Goal: Transaction & Acquisition: Purchase product/service

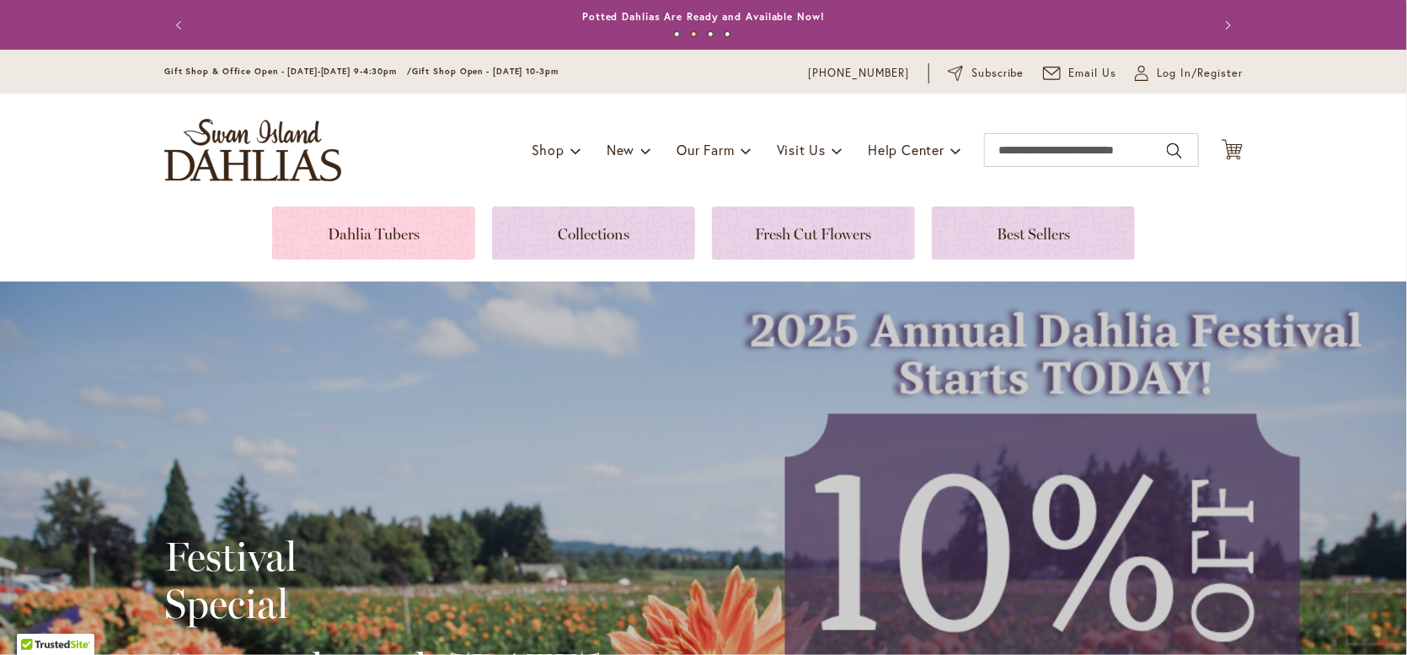
click at [388, 224] on link at bounding box center [373, 232] width 203 height 53
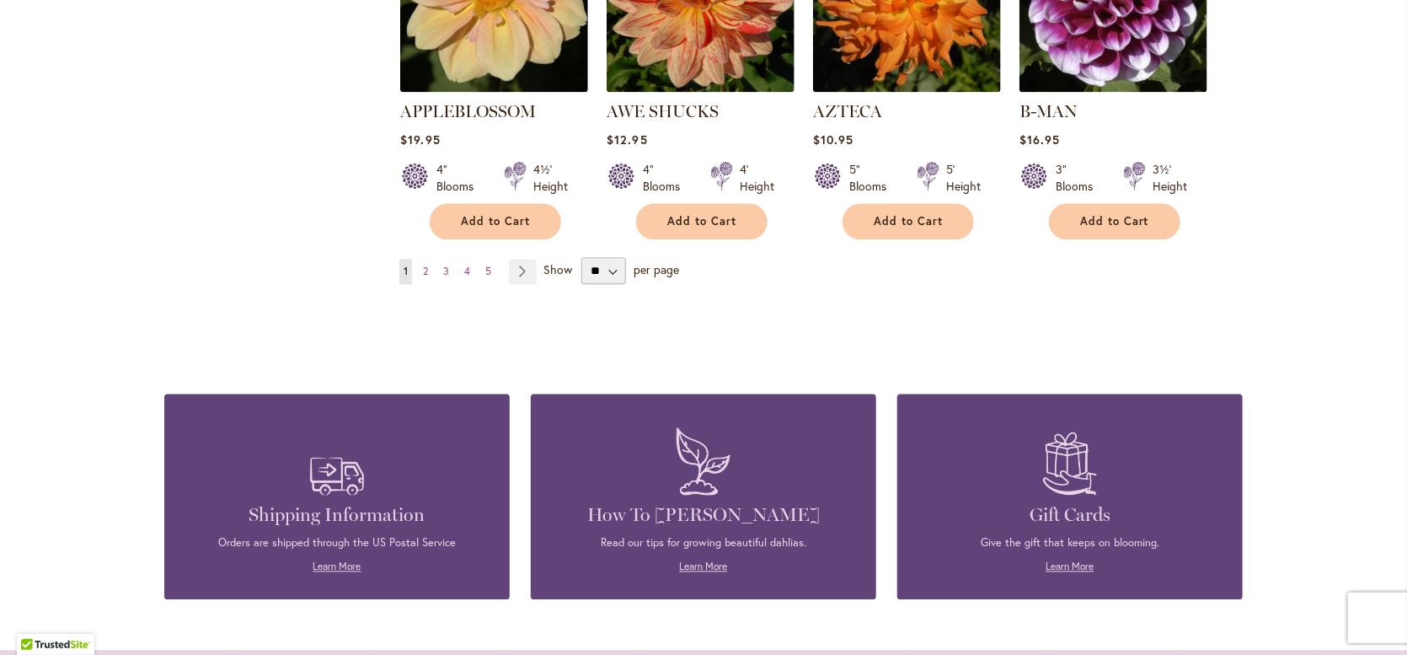
scroll to position [1769, 0]
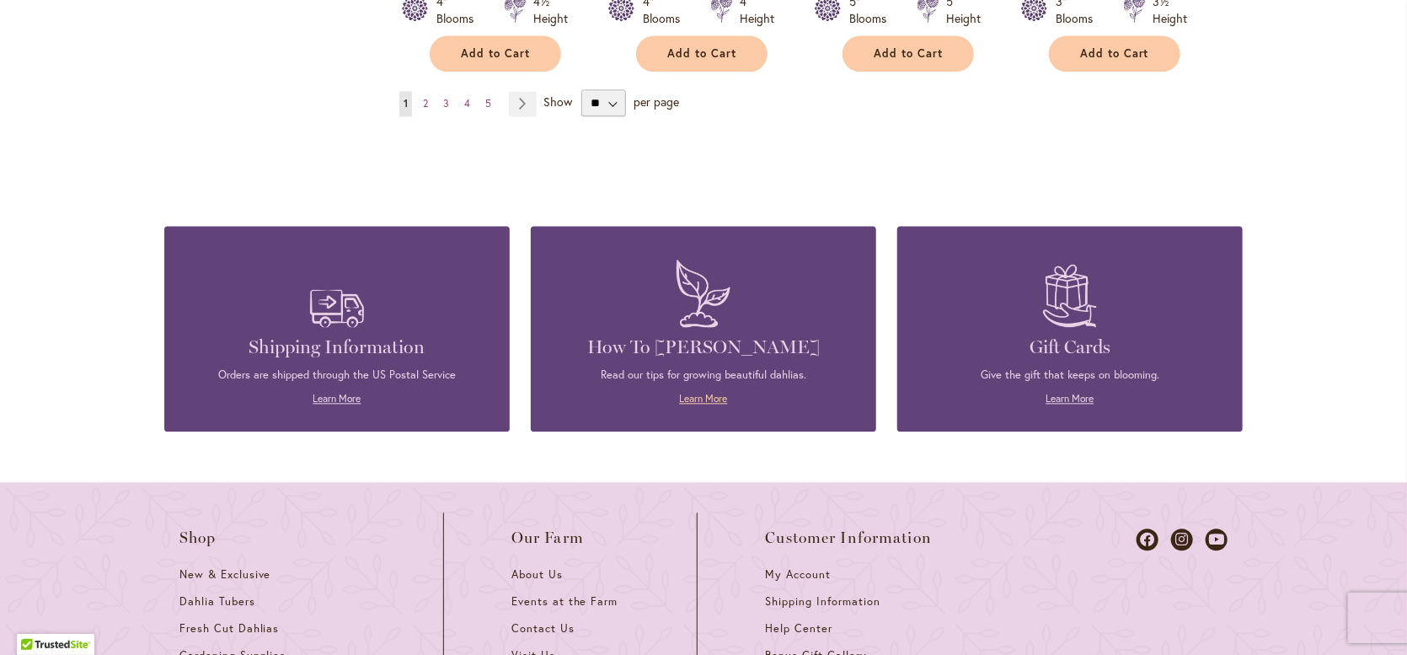
click at [682, 392] on link "Learn More" at bounding box center [704, 398] width 48 height 13
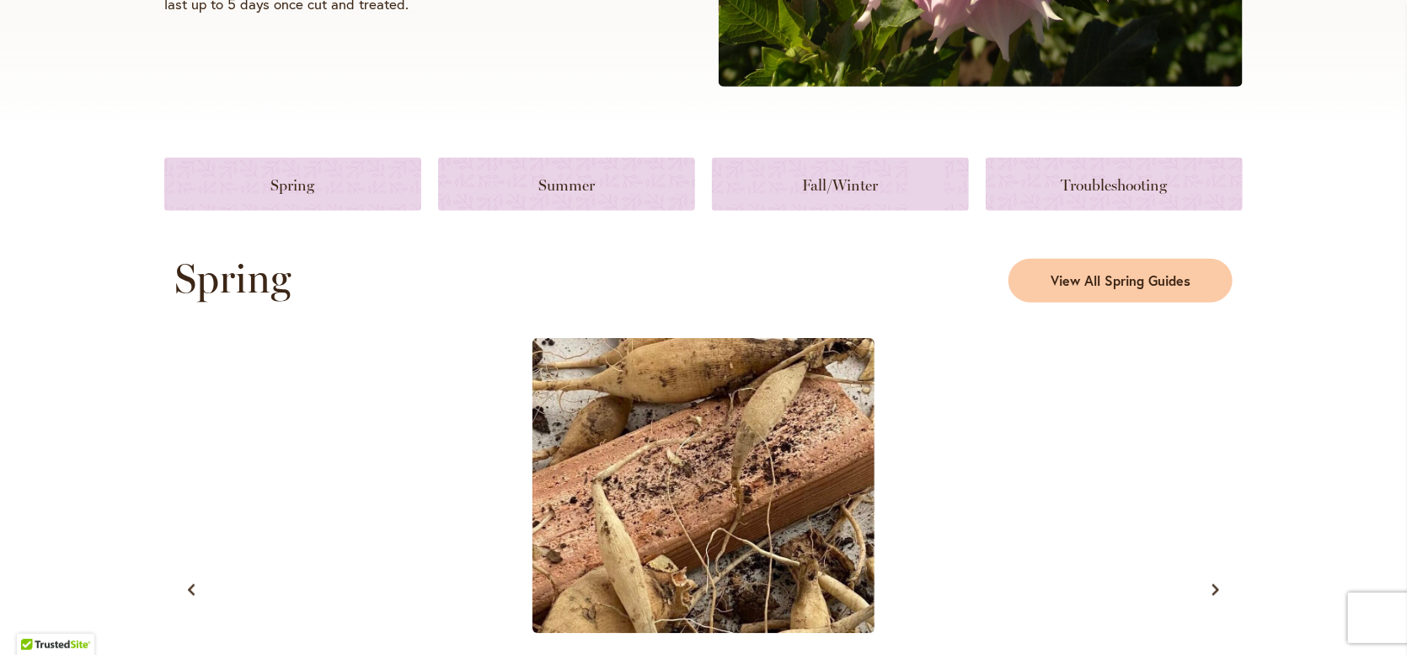
scroll to position [843, 0]
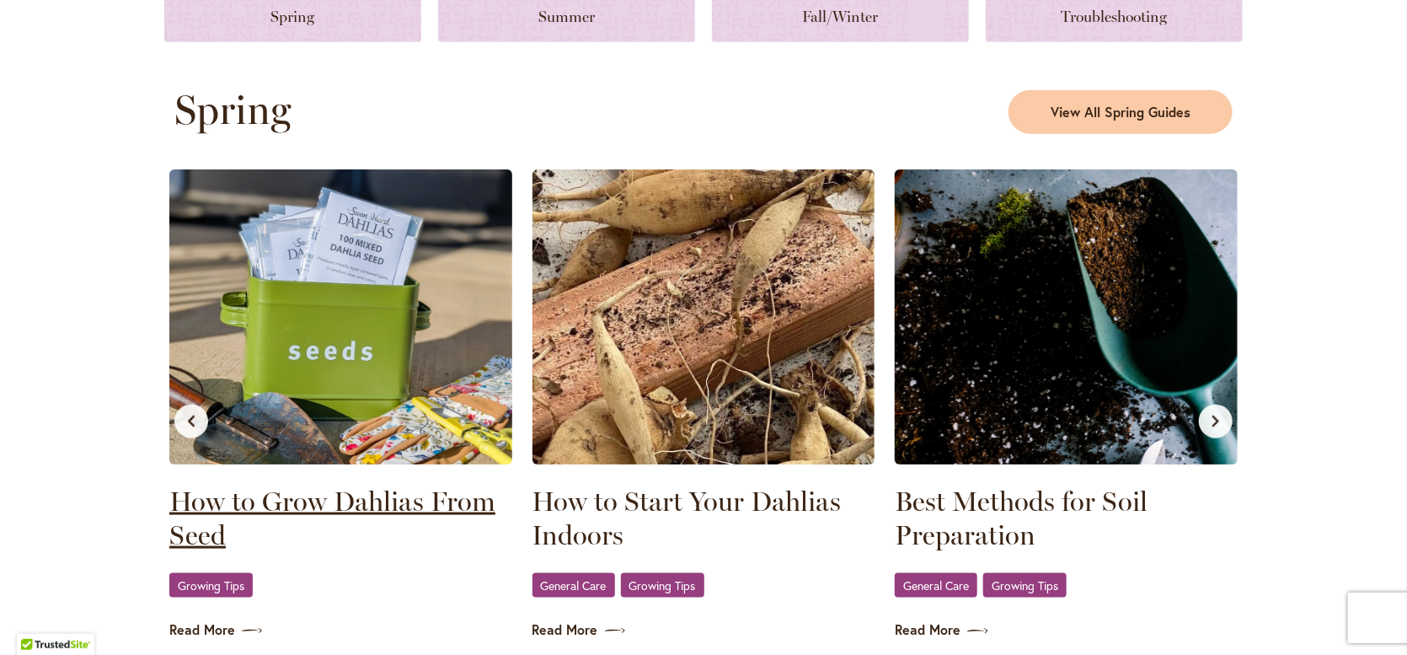
click at [258, 494] on link "How to Grow Dahlias From Seed" at bounding box center [340, 517] width 343 height 67
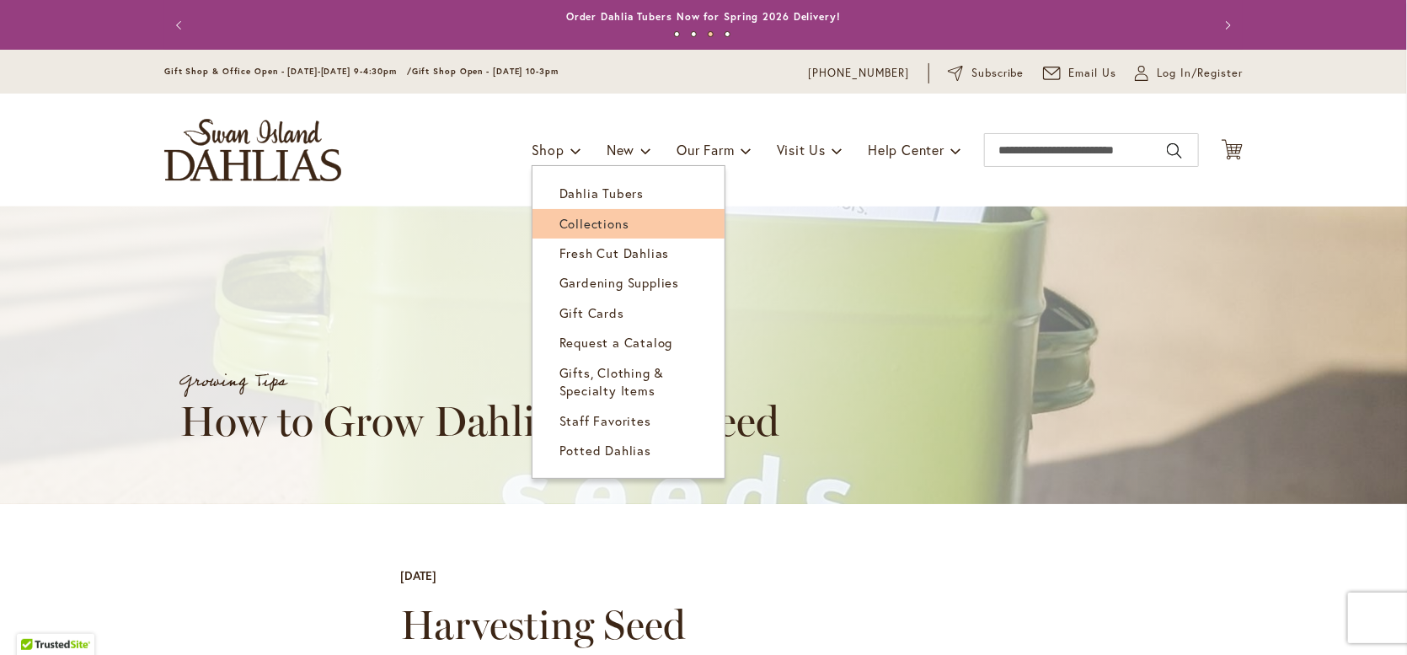
click at [567, 221] on span "Collections" at bounding box center [594, 223] width 70 height 17
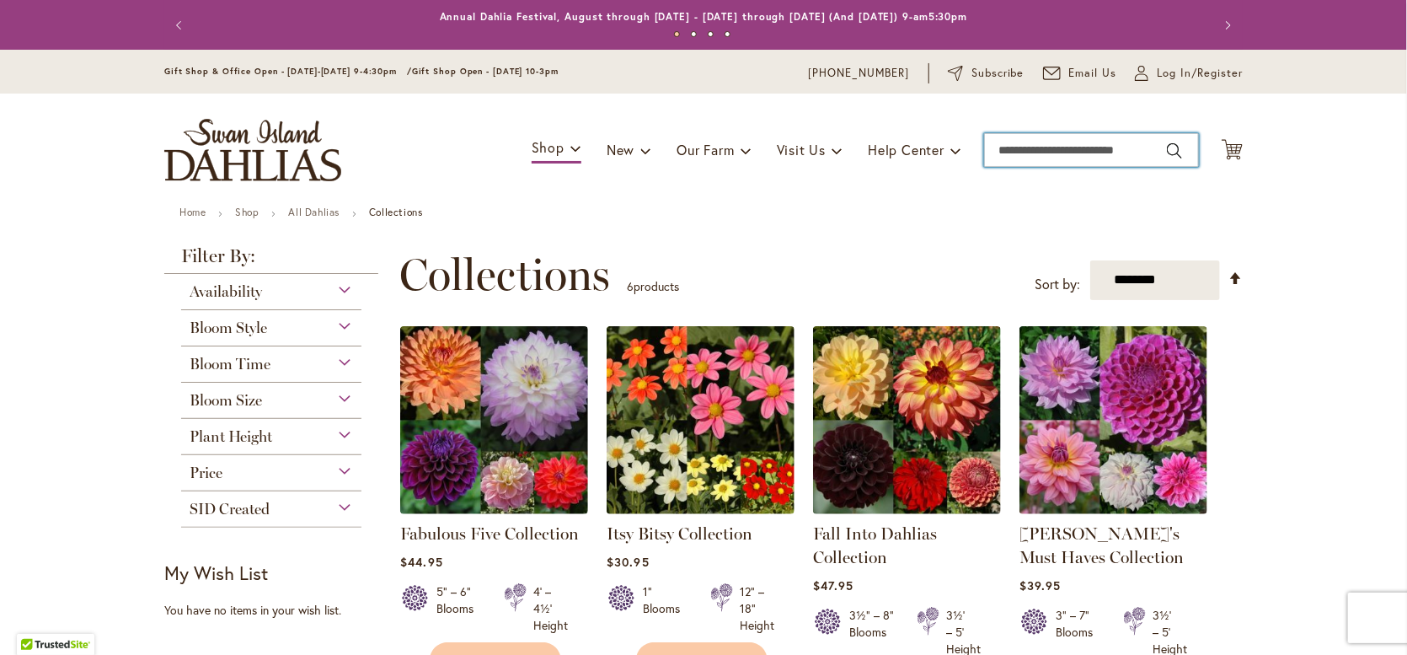
click at [1005, 153] on input "Search" at bounding box center [1091, 150] width 215 height 34
type input "*****"
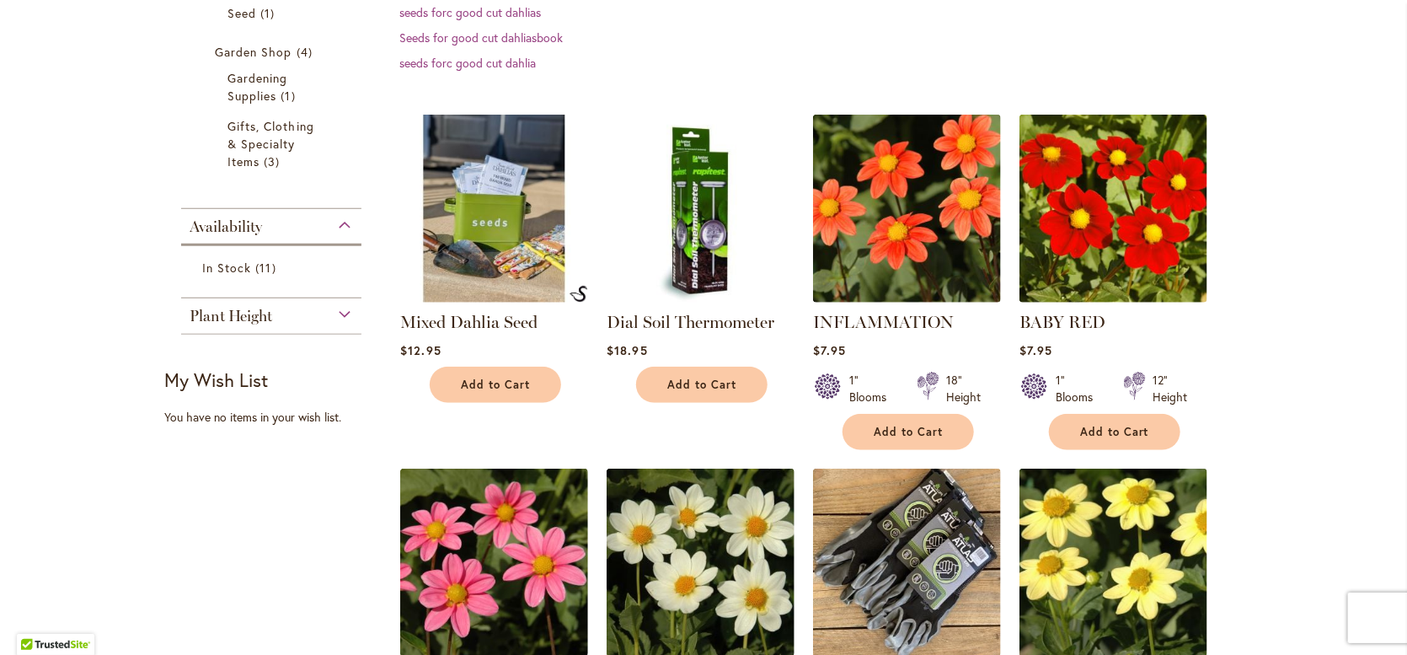
scroll to position [337, 0]
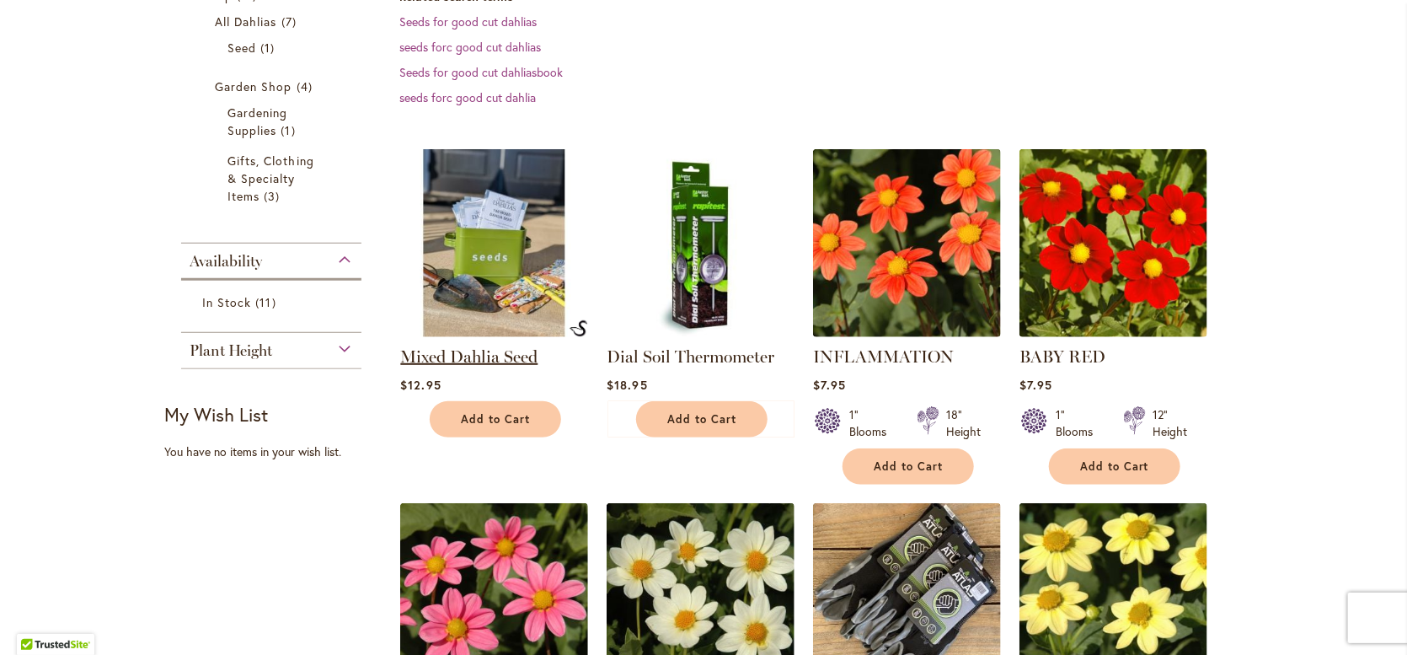
click at [459, 358] on link "Mixed Dahlia Seed" at bounding box center [468, 356] width 137 height 20
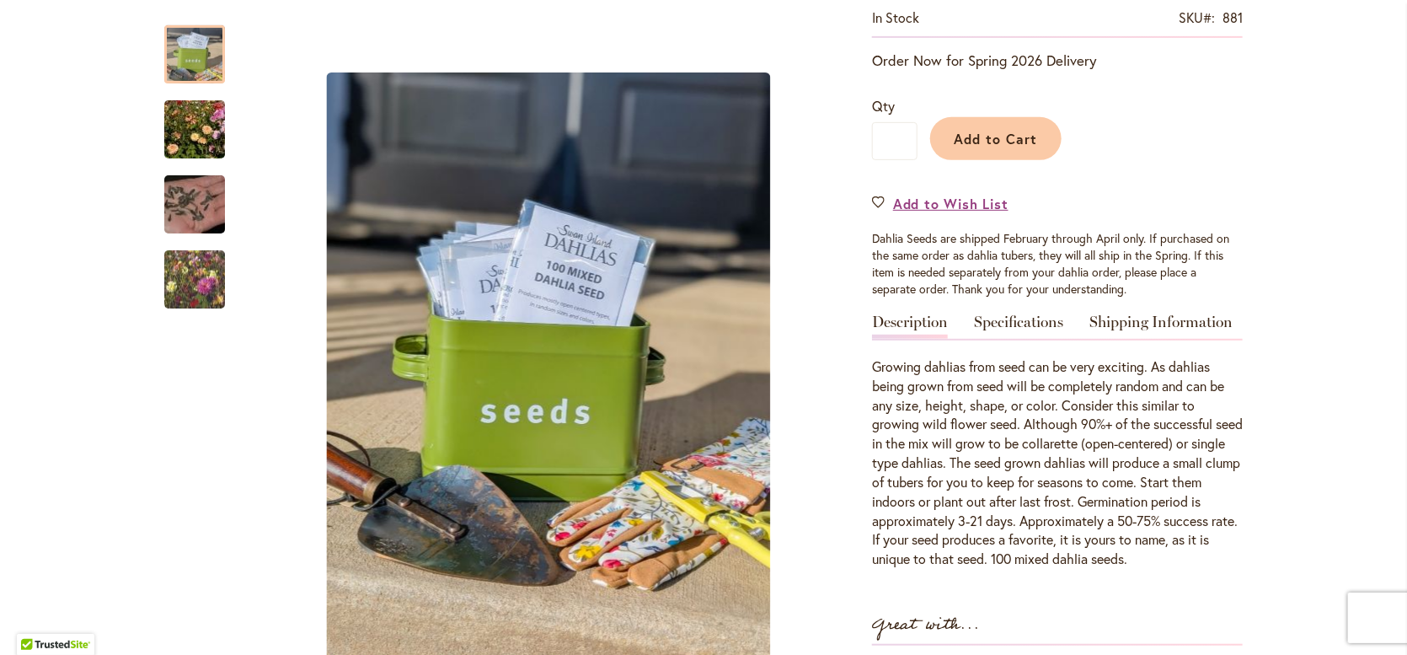
scroll to position [337, 0]
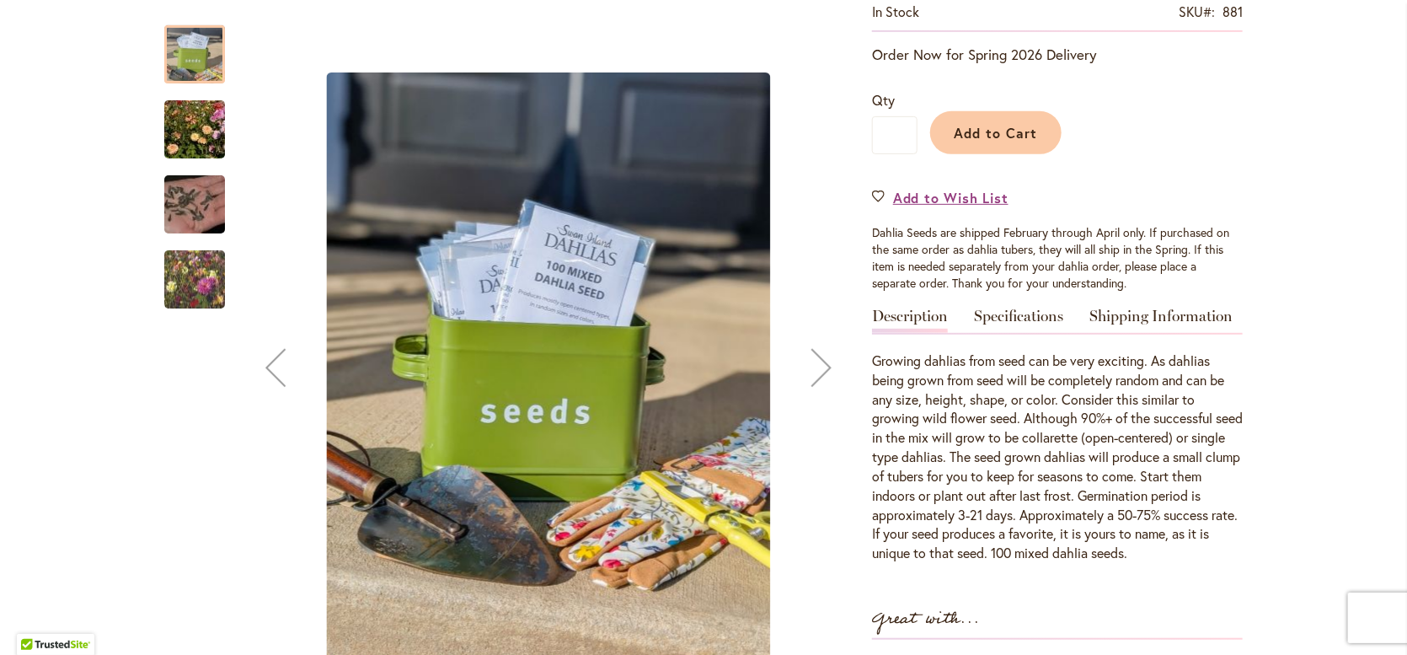
click at [177, 131] on img "Swan Island Dahlias - Dahlia Seedlings" at bounding box center [194, 129] width 121 height 81
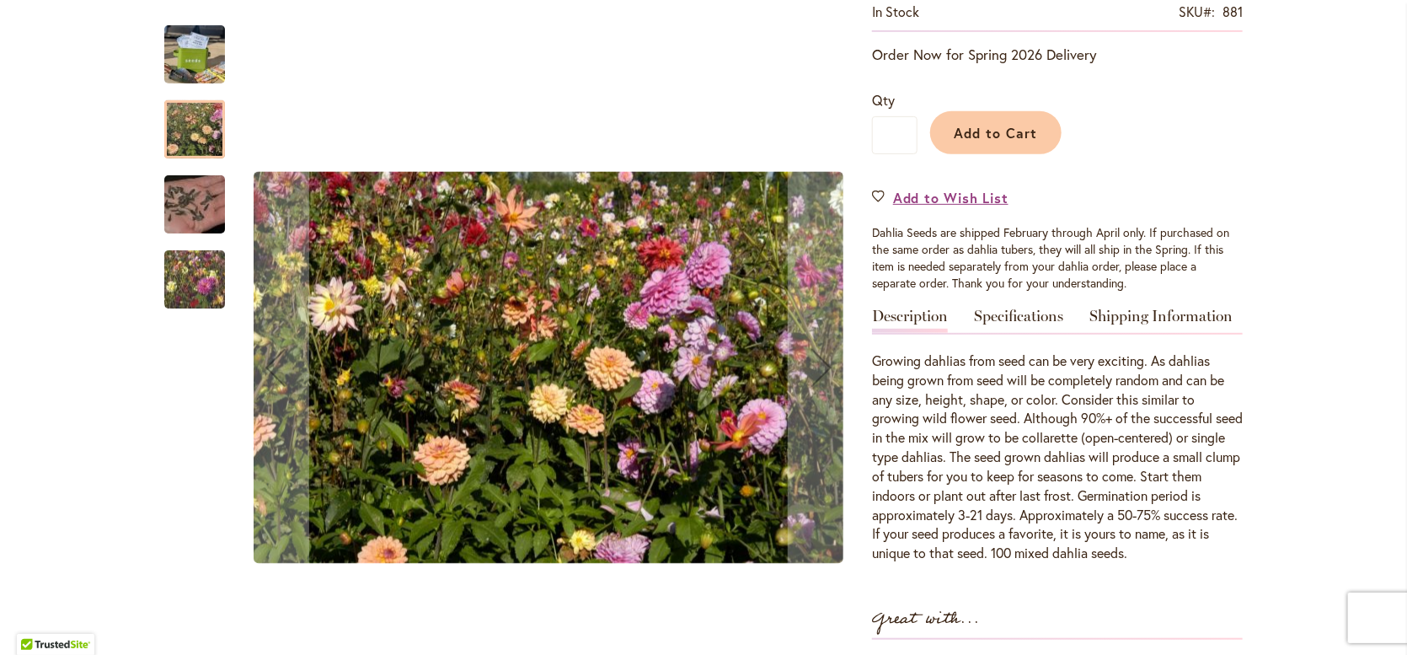
click at [182, 190] on img "Swan Island Dahlias - Dahlia Seed" at bounding box center [194, 204] width 121 height 81
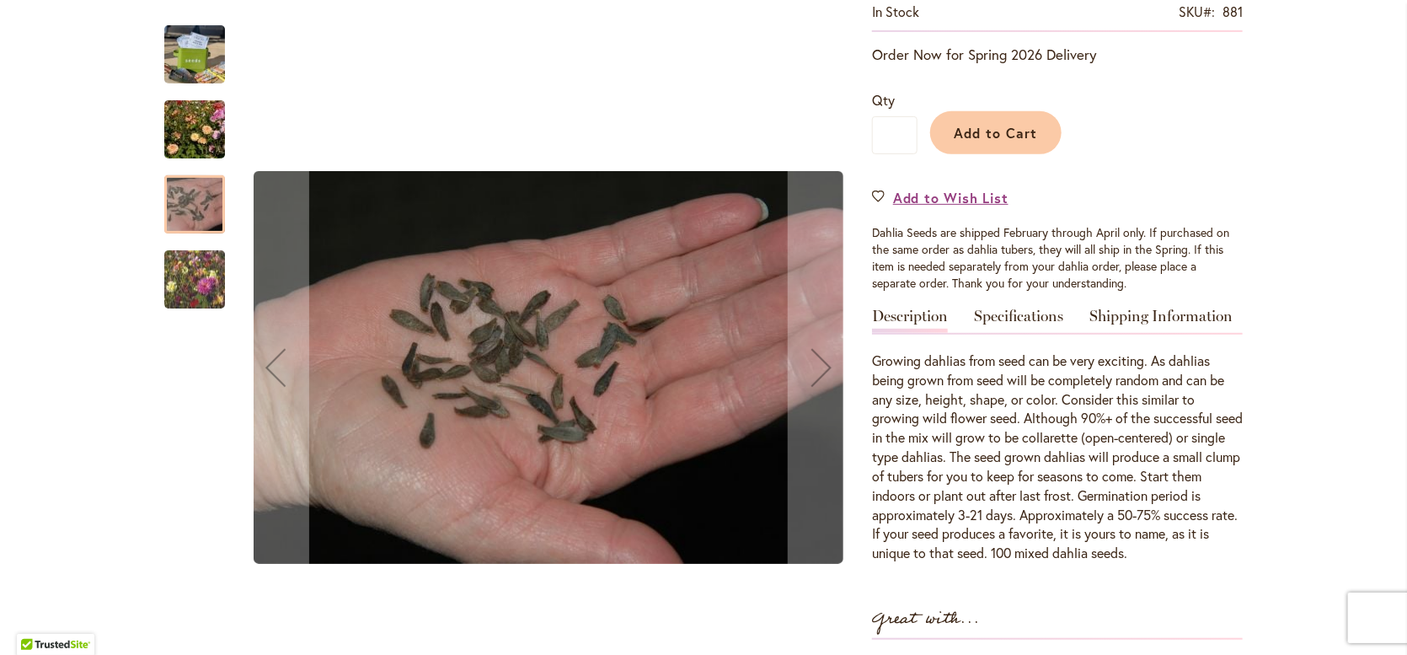
click at [201, 277] on img "Swan Island Dahlias - Dahlia Seedlings" at bounding box center [194, 279] width 121 height 102
